Goal: Transaction & Acquisition: Purchase product/service

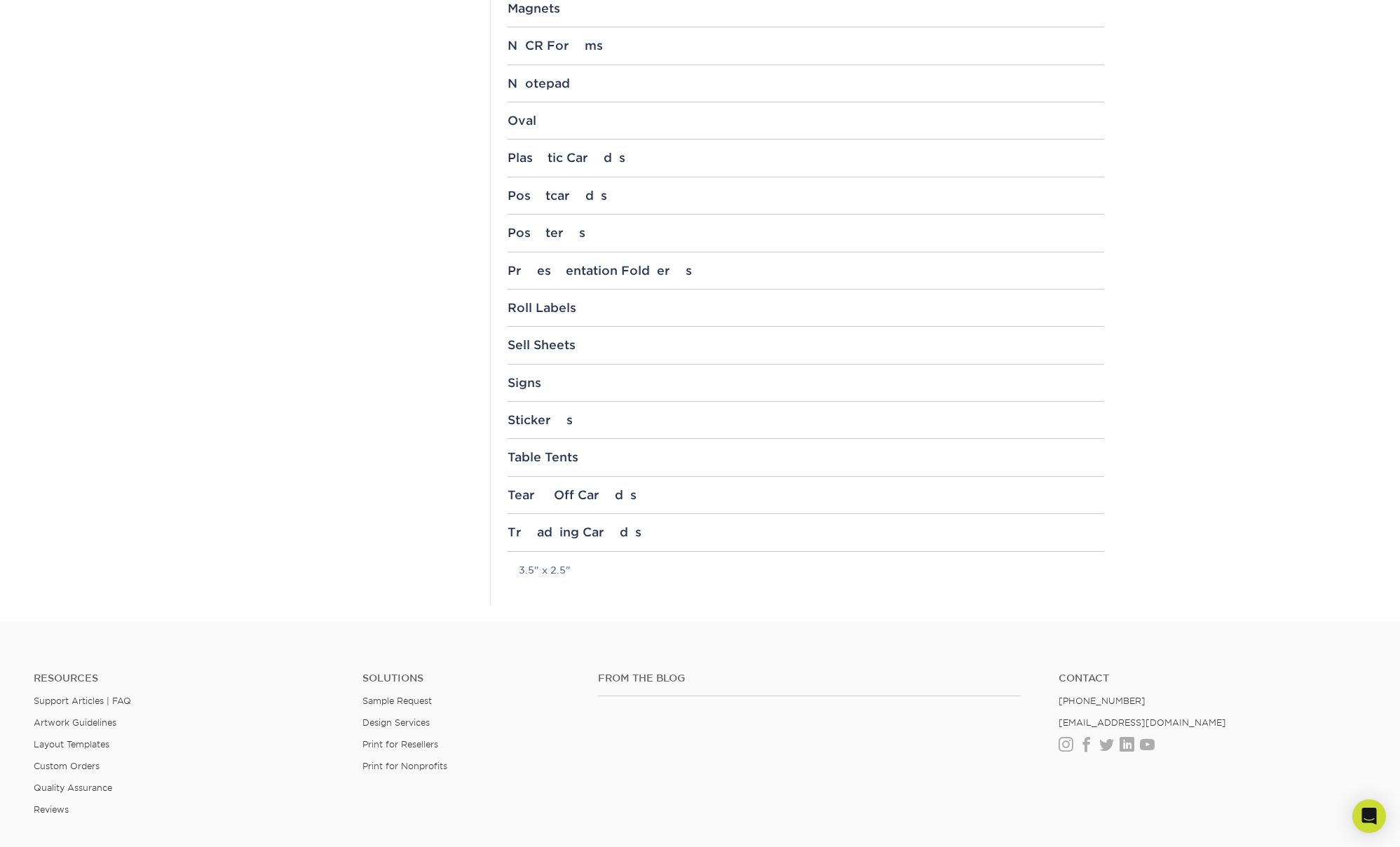
scroll to position [1537, 0]
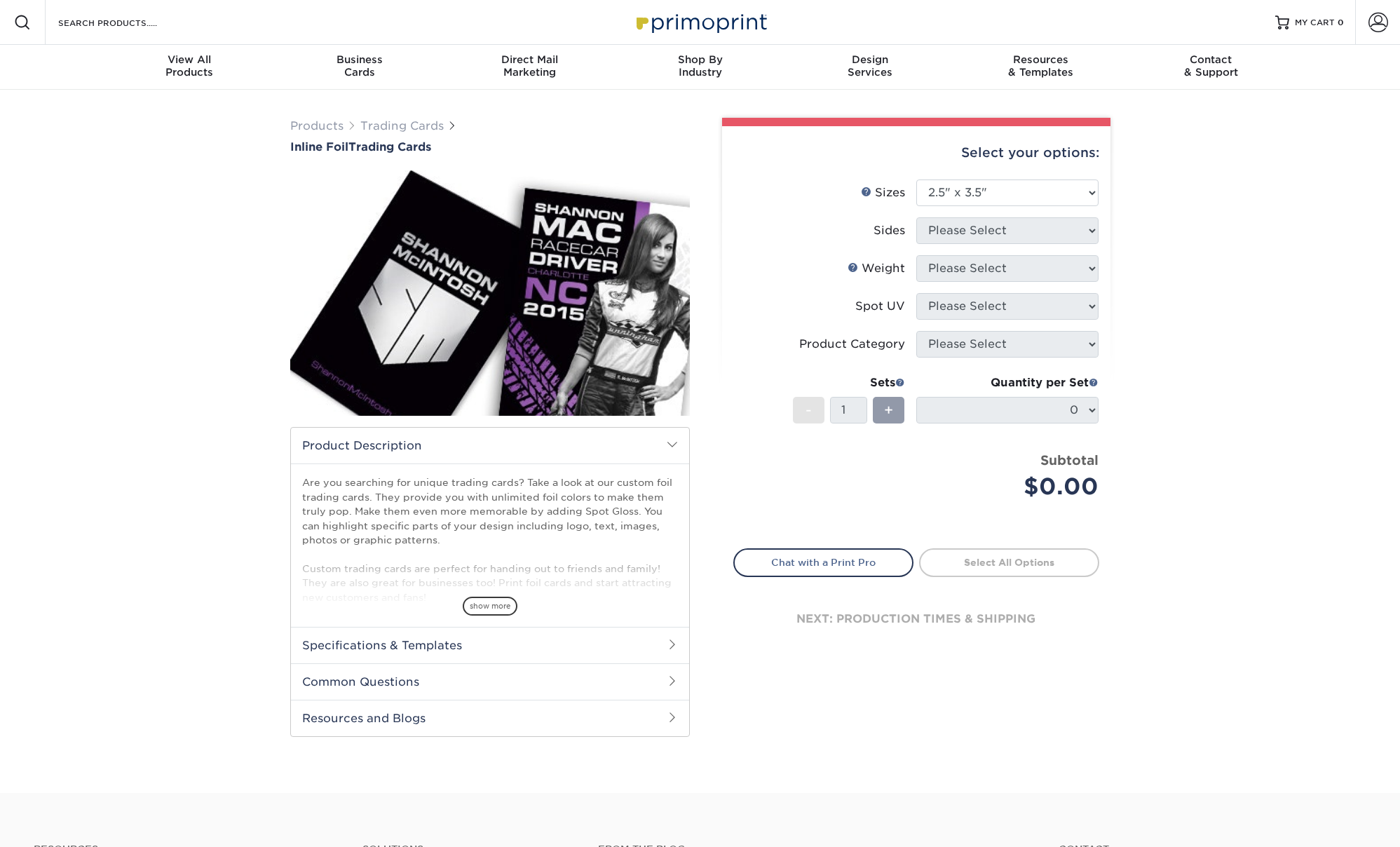
select select "2.50x3.50"
click at [155, 221] on div "Products Trading Cards Inline Foil Trading Cards show more Templates /" at bounding box center [700, 441] width 1400 height 703
click at [445, 651] on h2 "Specifications & Templates" at bounding box center [489, 645] width 398 height 37
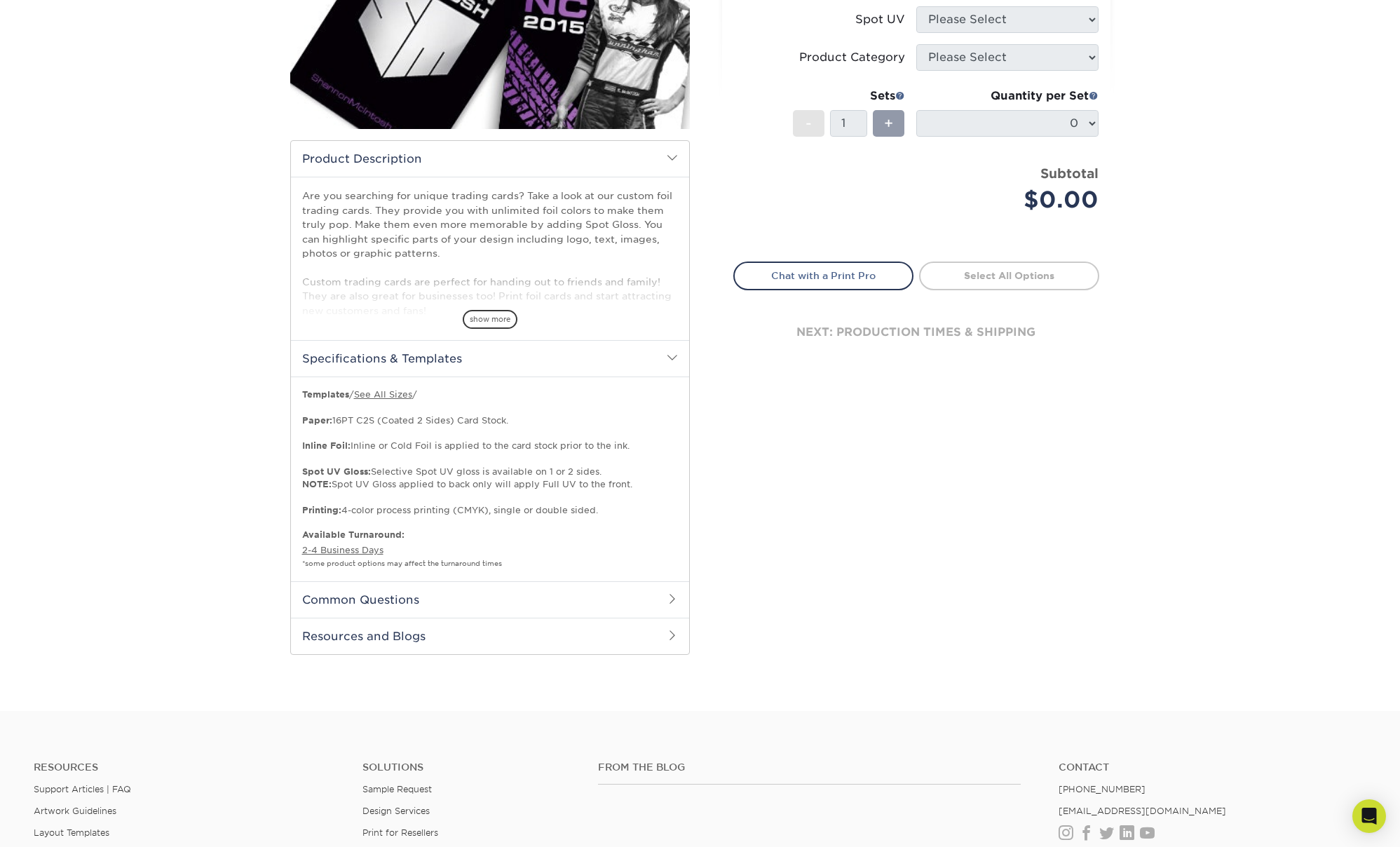
scroll to position [323, 0]
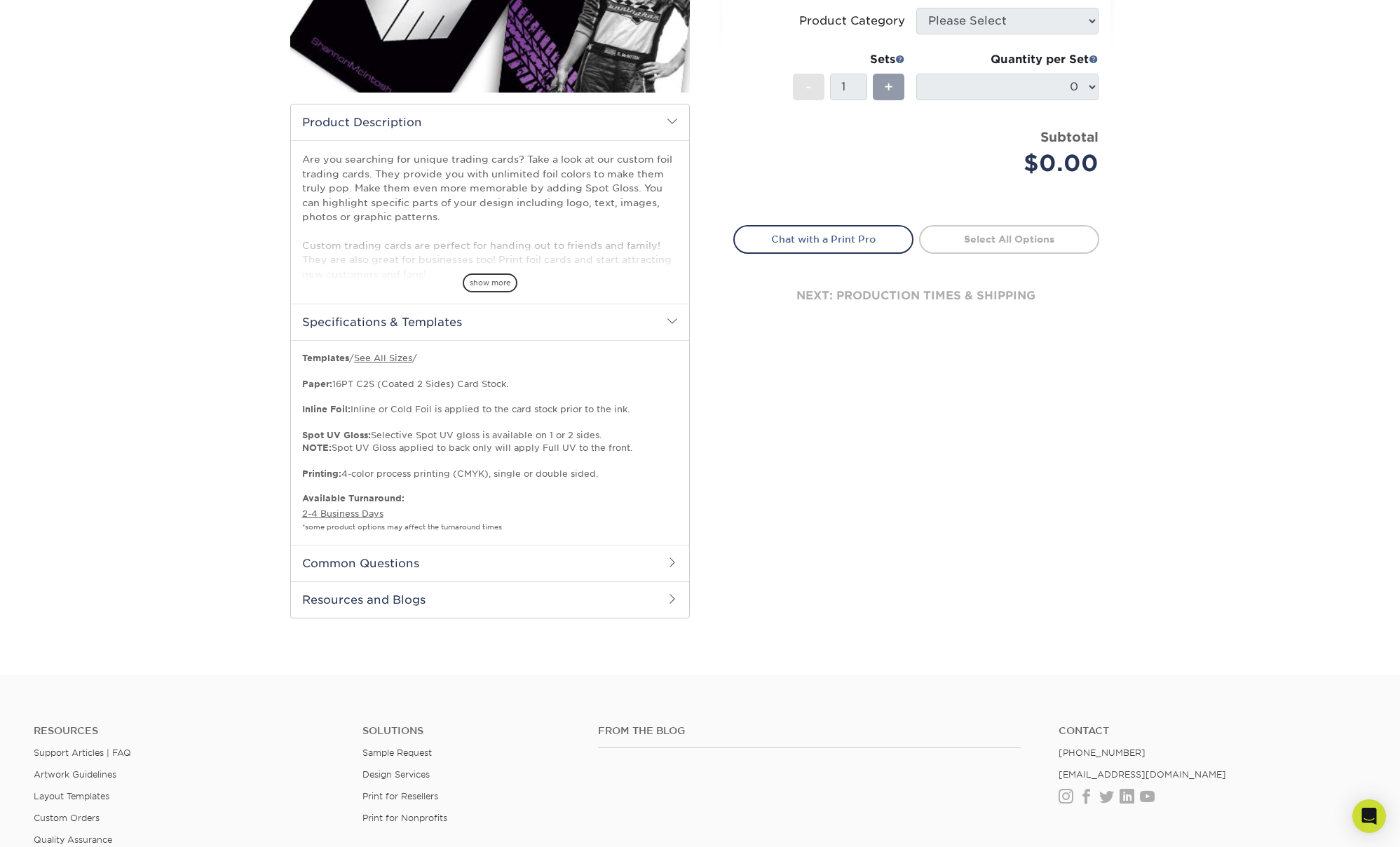
click at [403, 565] on h2 "Common Questions" at bounding box center [489, 563] width 398 height 37
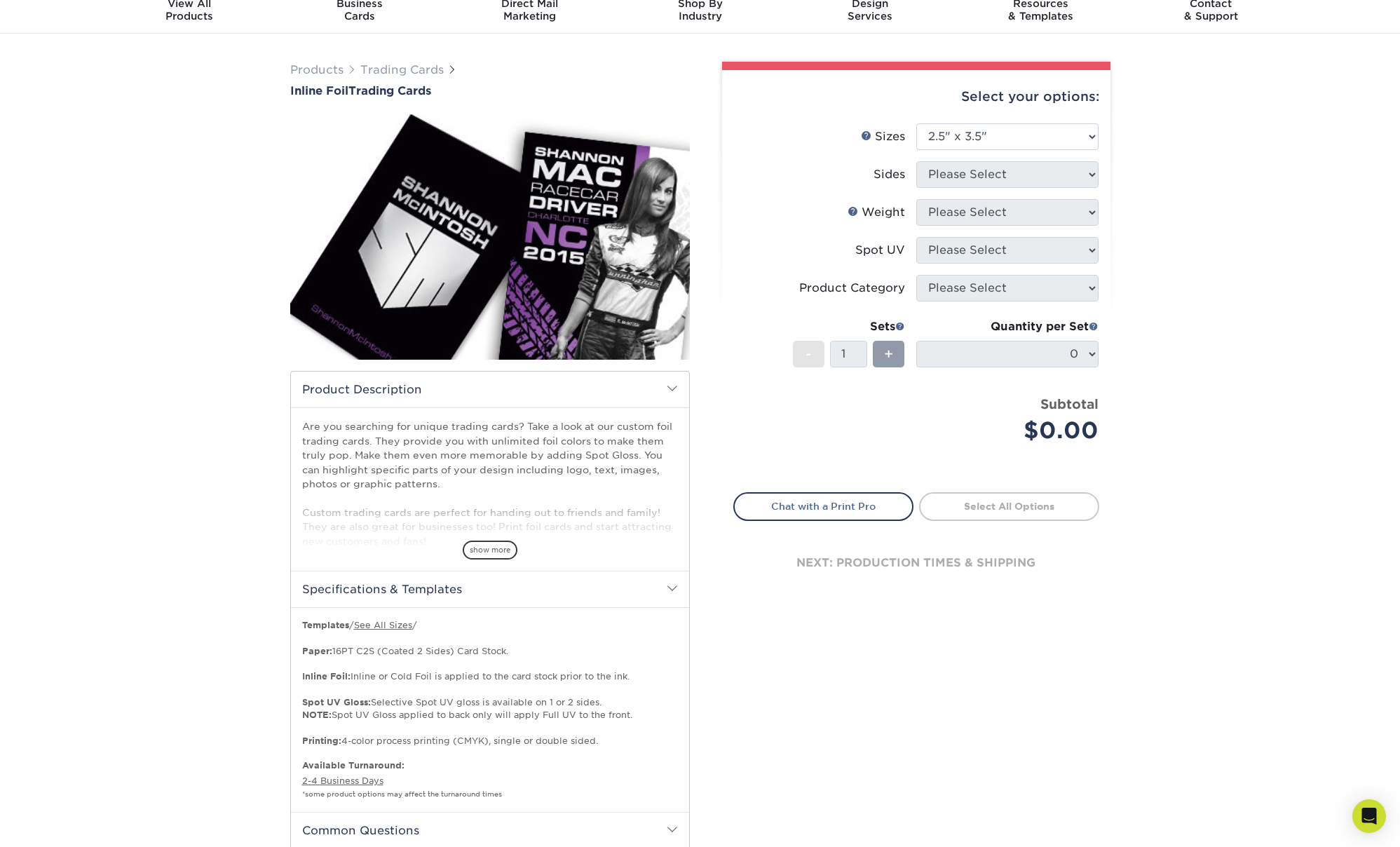
scroll to position [0, 0]
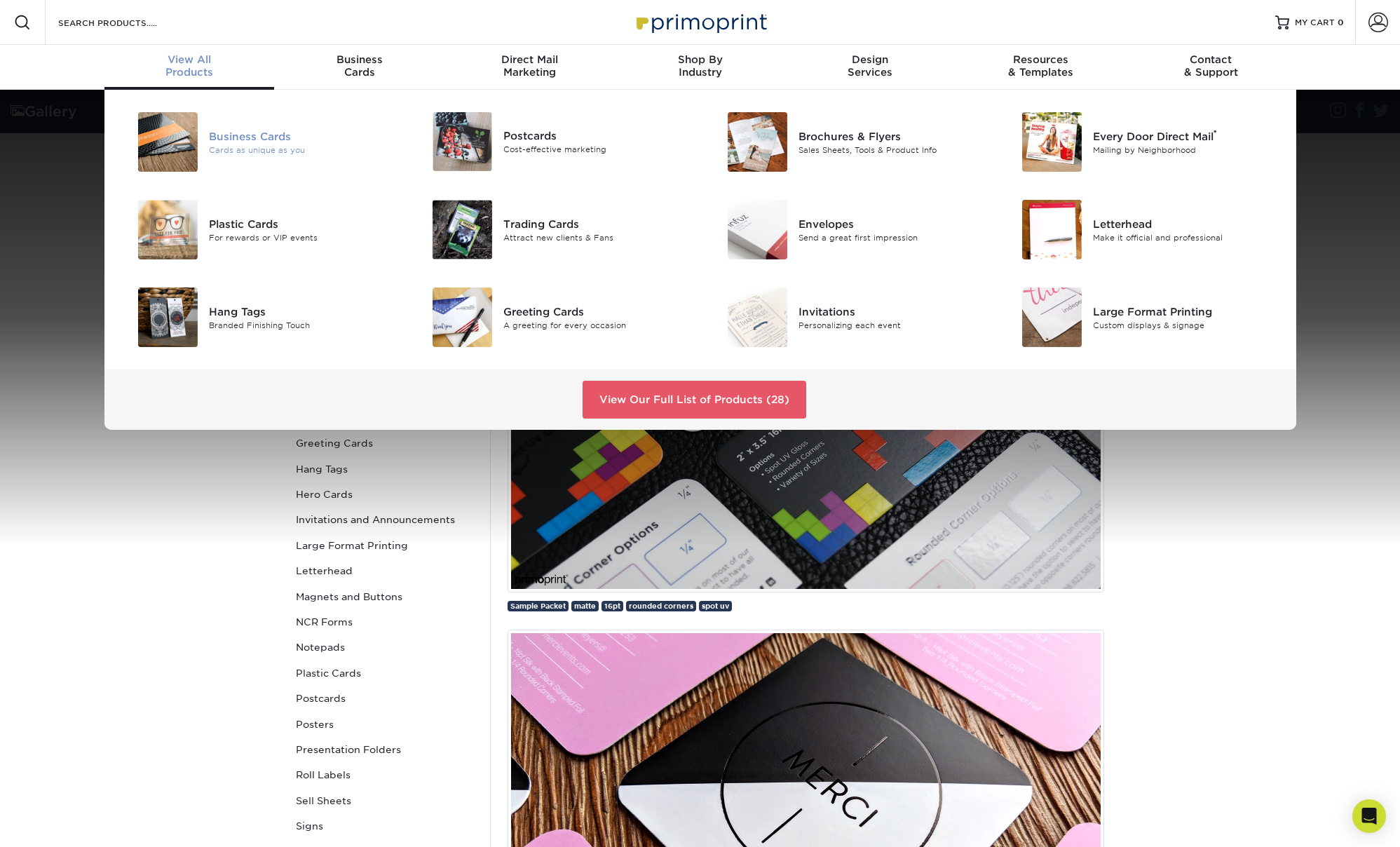
click at [244, 138] on div "Business Cards" at bounding box center [302, 136] width 186 height 15
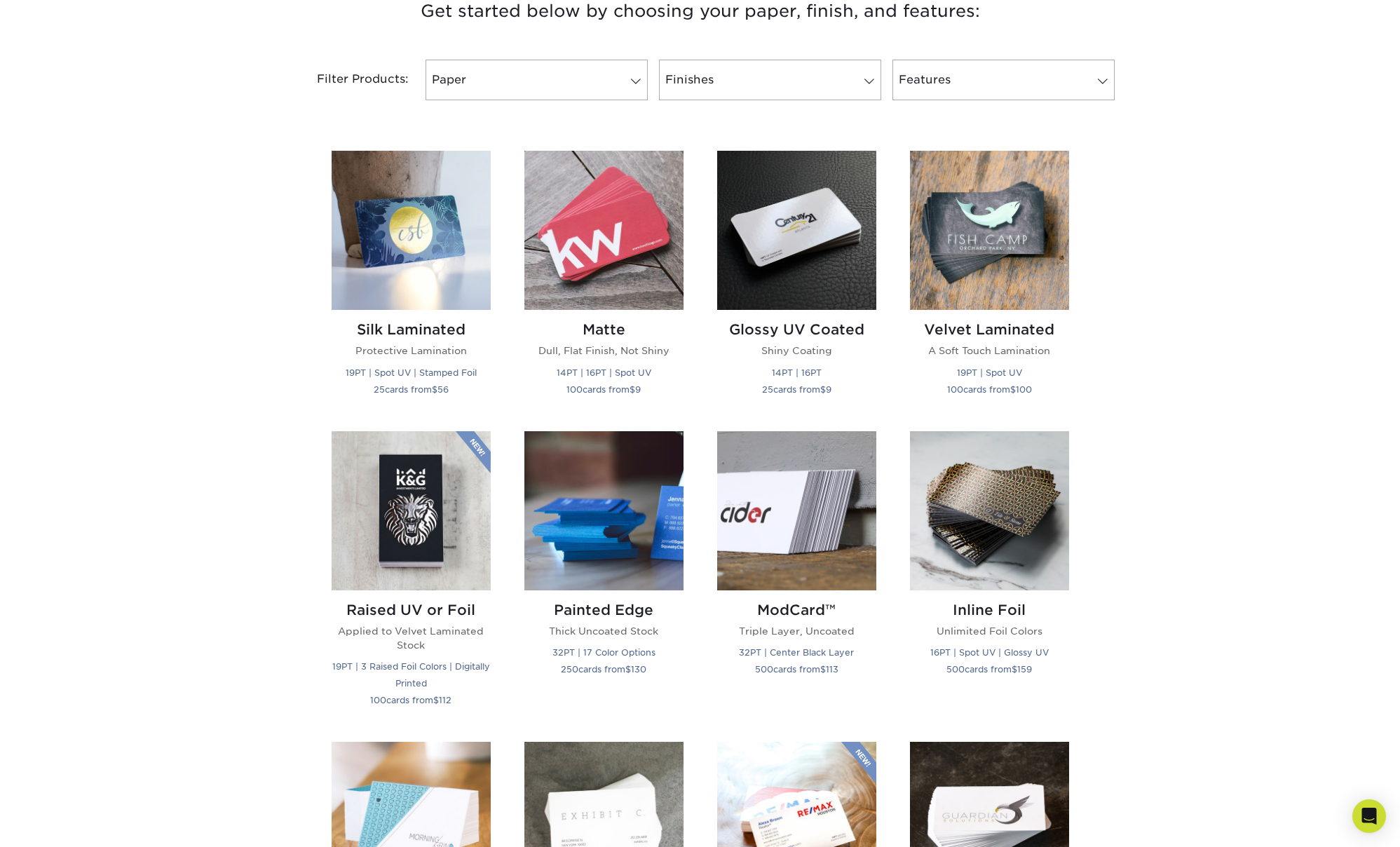
scroll to position [638, 0]
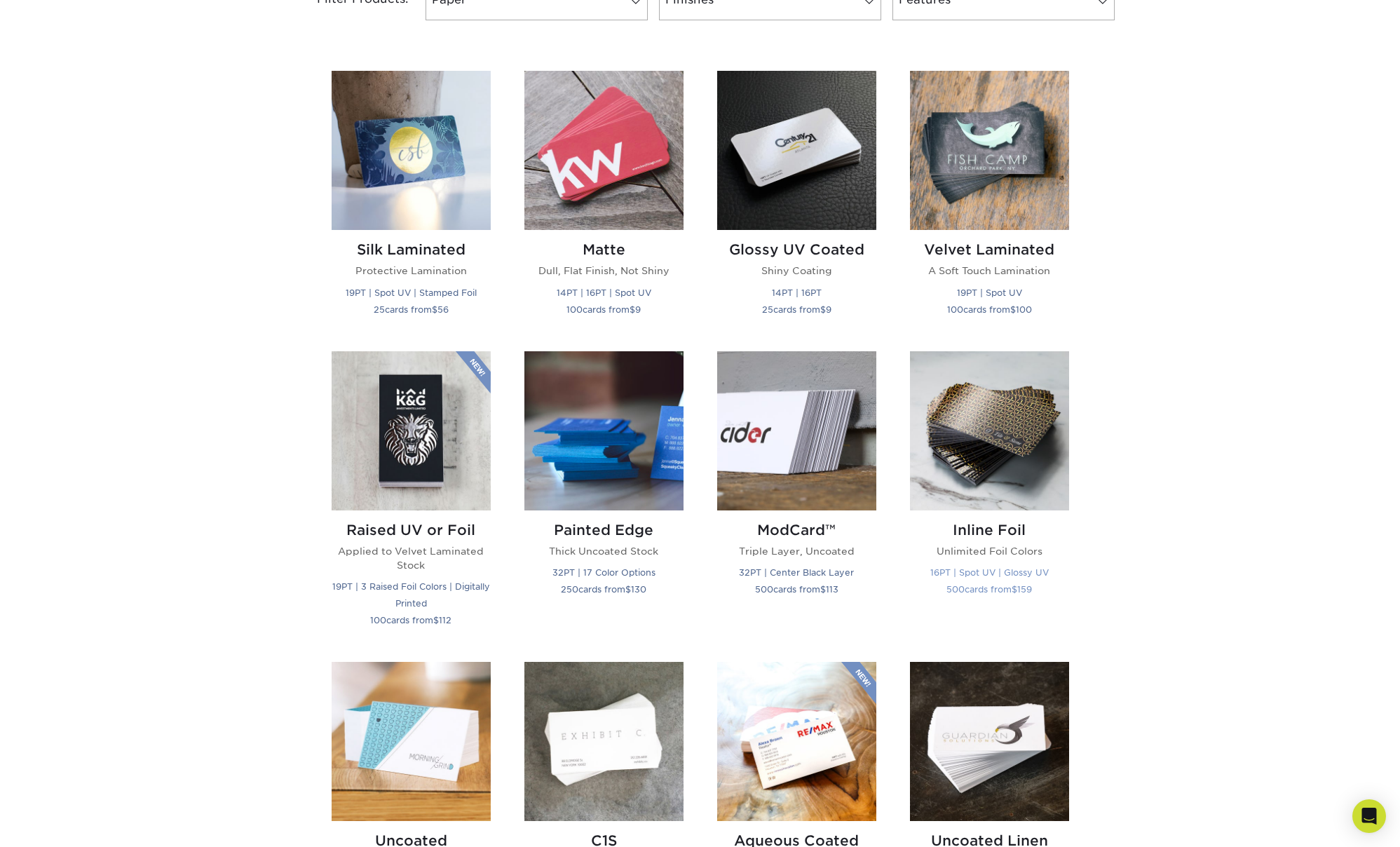
click at [1035, 433] on img at bounding box center [989, 430] width 159 height 159
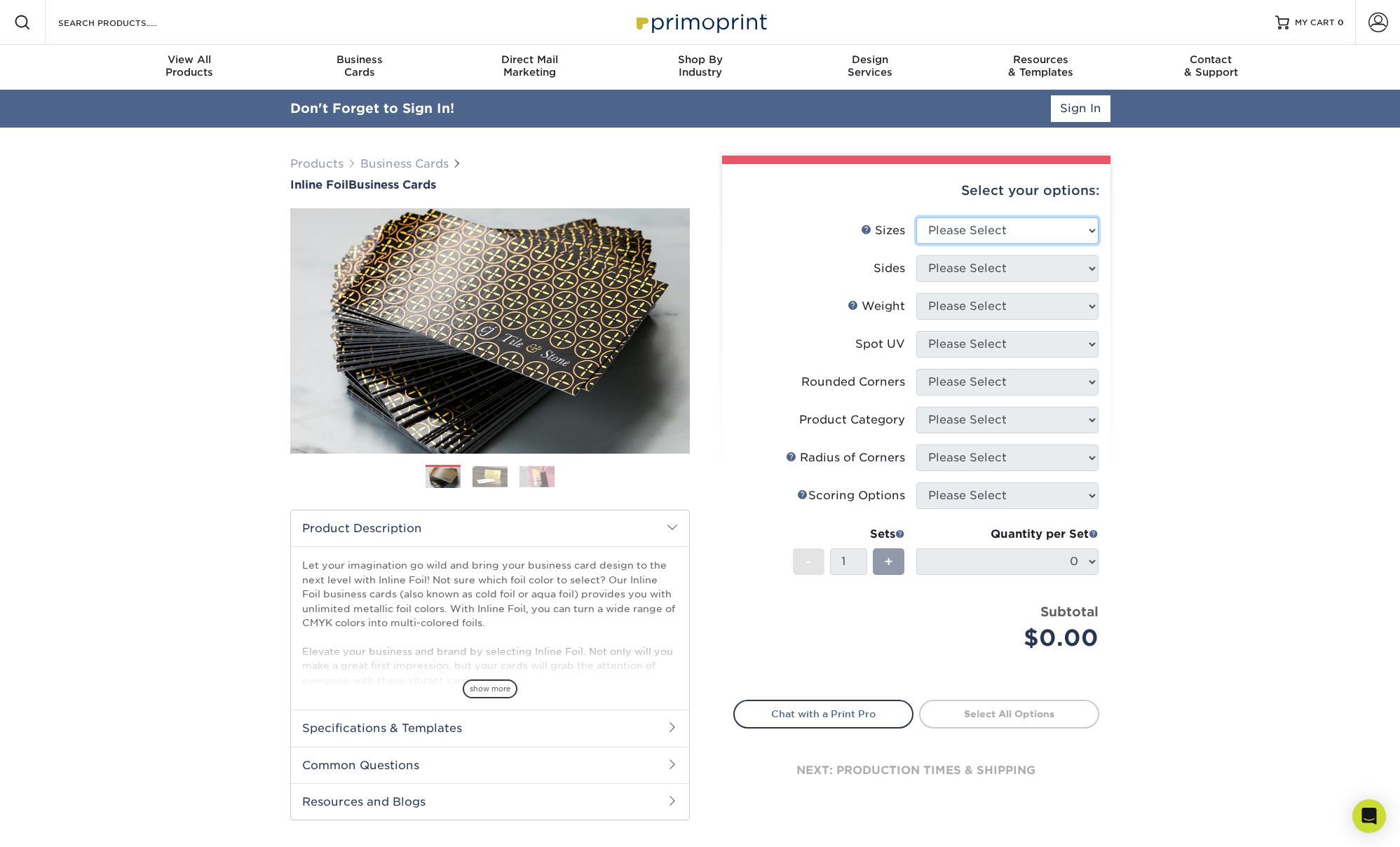
click at [965, 227] on select "Please Select 1.5" x 3.5" - Mini 1.75" x 3.5" - Mini 2" x 2" - Square 2" x 3" -…" at bounding box center [1007, 230] width 182 height 27
